Goal: Navigation & Orientation: Go to known website

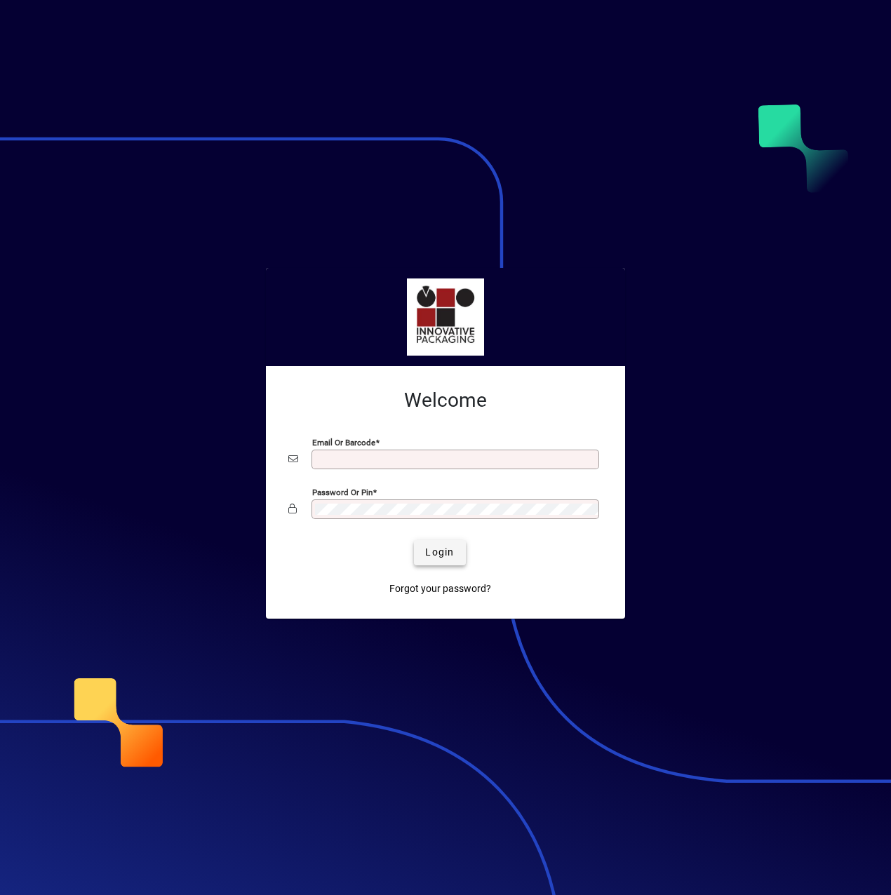
type input "**********"
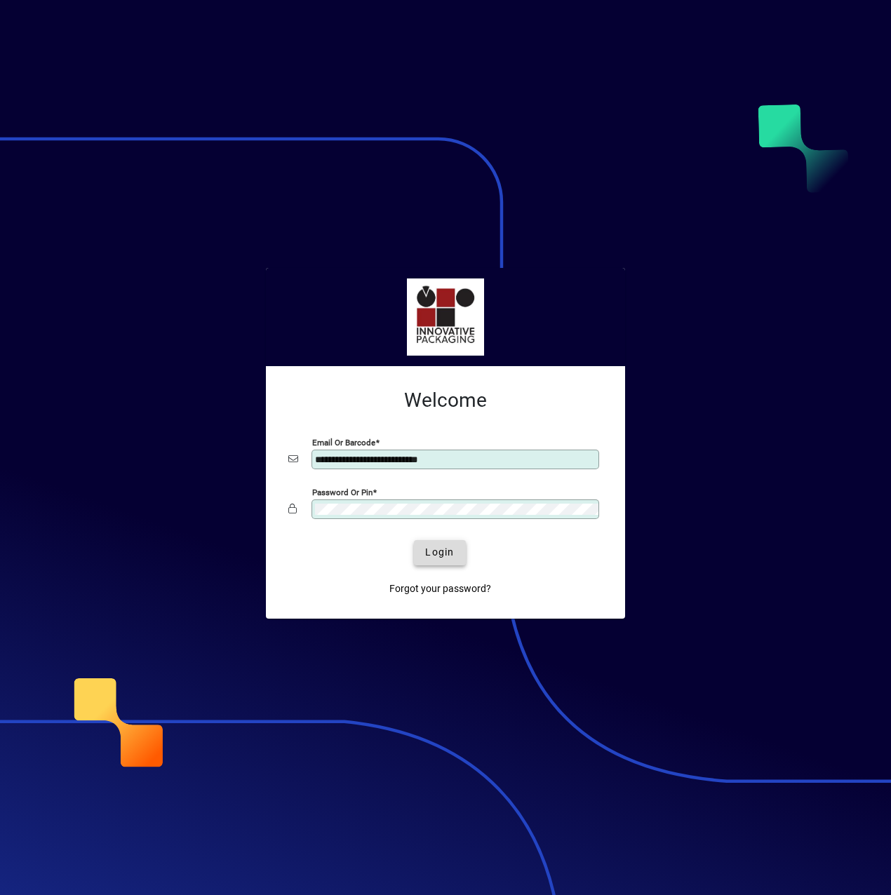
click at [434, 554] on span "Login" at bounding box center [439, 552] width 29 height 15
